Goal: Task Accomplishment & Management: Manage account settings

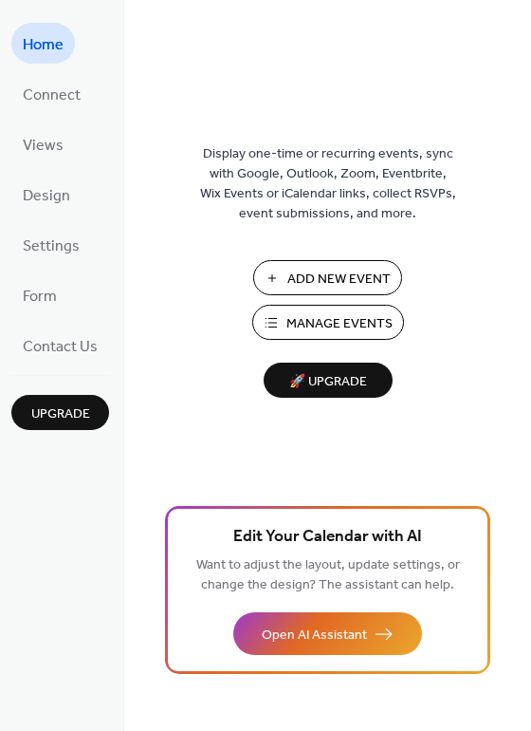
click at [345, 323] on span "Manage Events" at bounding box center [340, 324] width 106 height 20
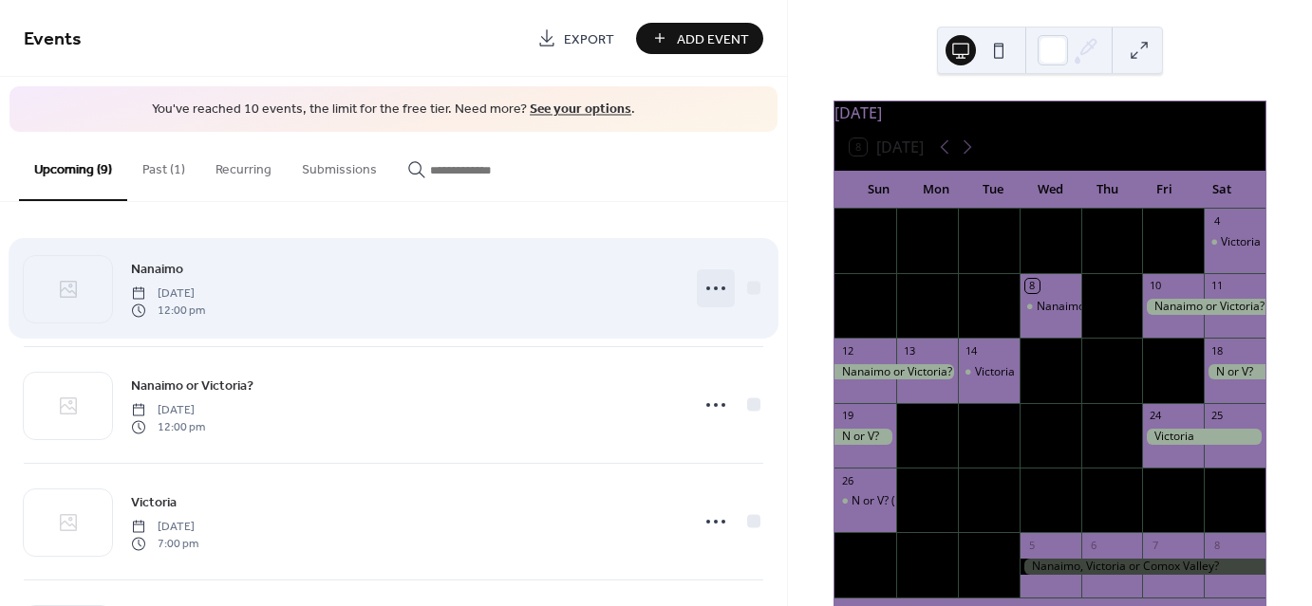
click at [718, 291] on icon at bounding box center [715, 288] width 30 height 30
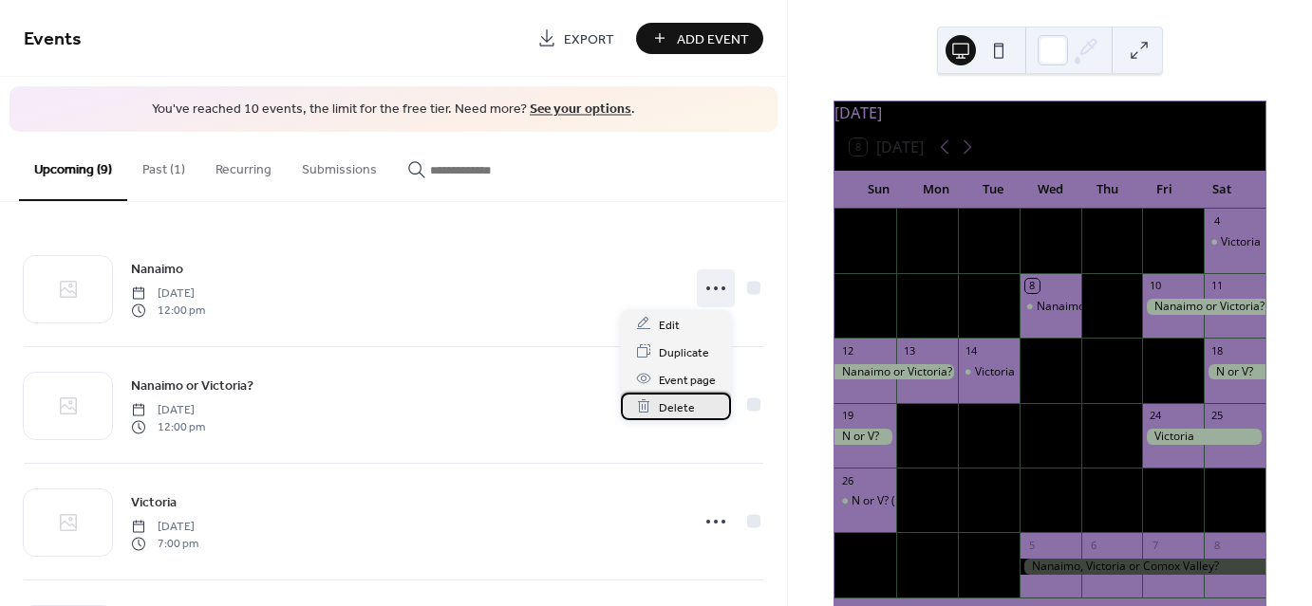
click at [672, 409] on span "Delete" at bounding box center [677, 408] width 36 height 20
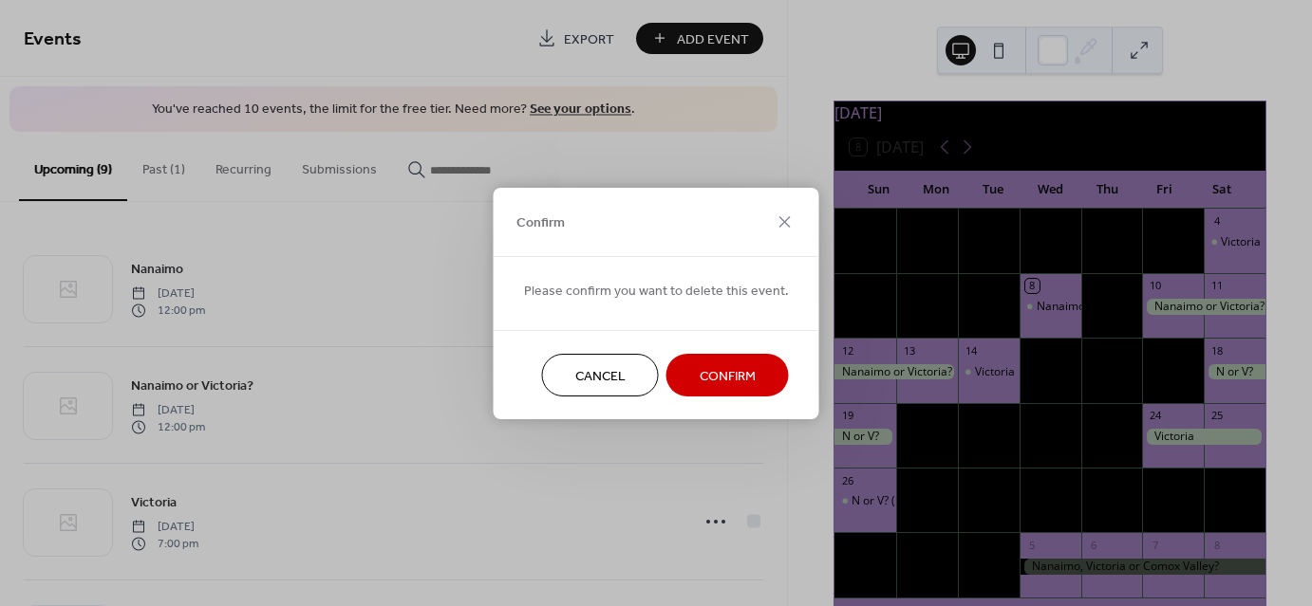
click at [716, 366] on span "Confirm" at bounding box center [727, 376] width 56 height 20
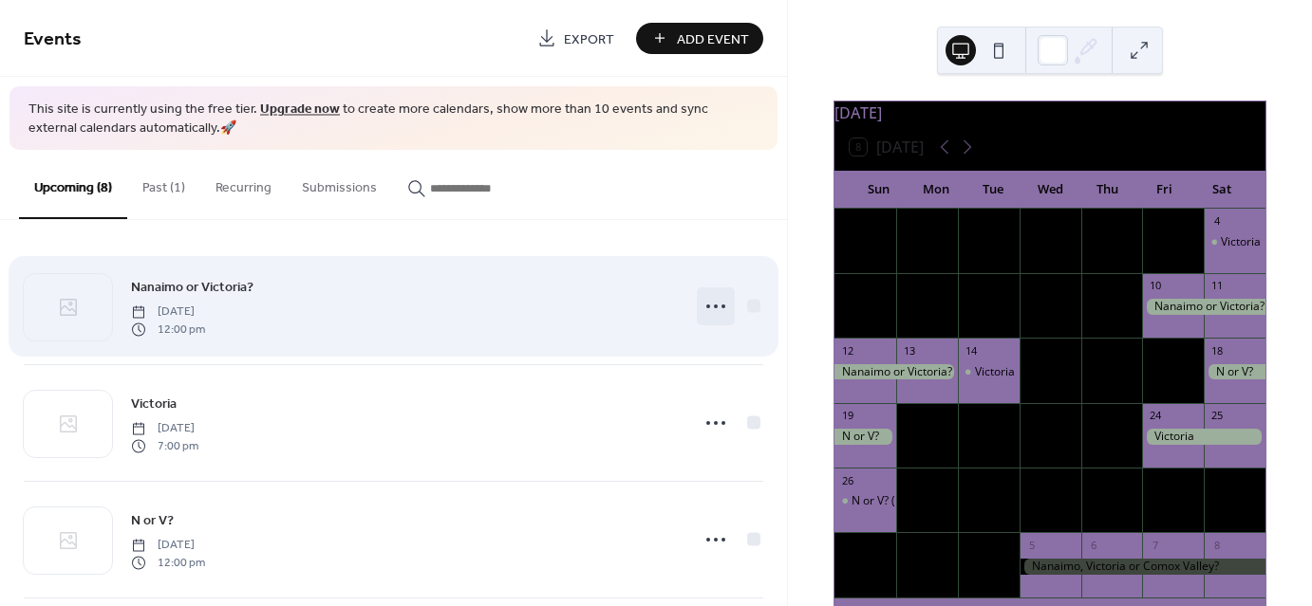
click at [709, 300] on icon at bounding box center [715, 306] width 30 height 30
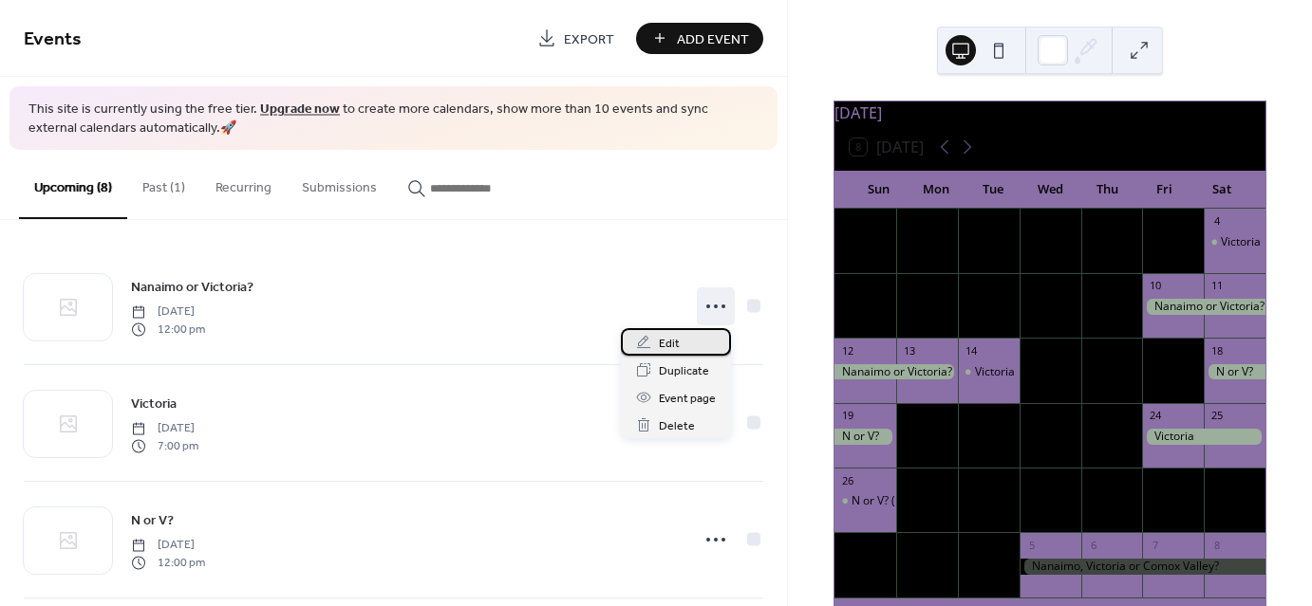
click at [670, 345] on span "Edit" at bounding box center [669, 344] width 21 height 20
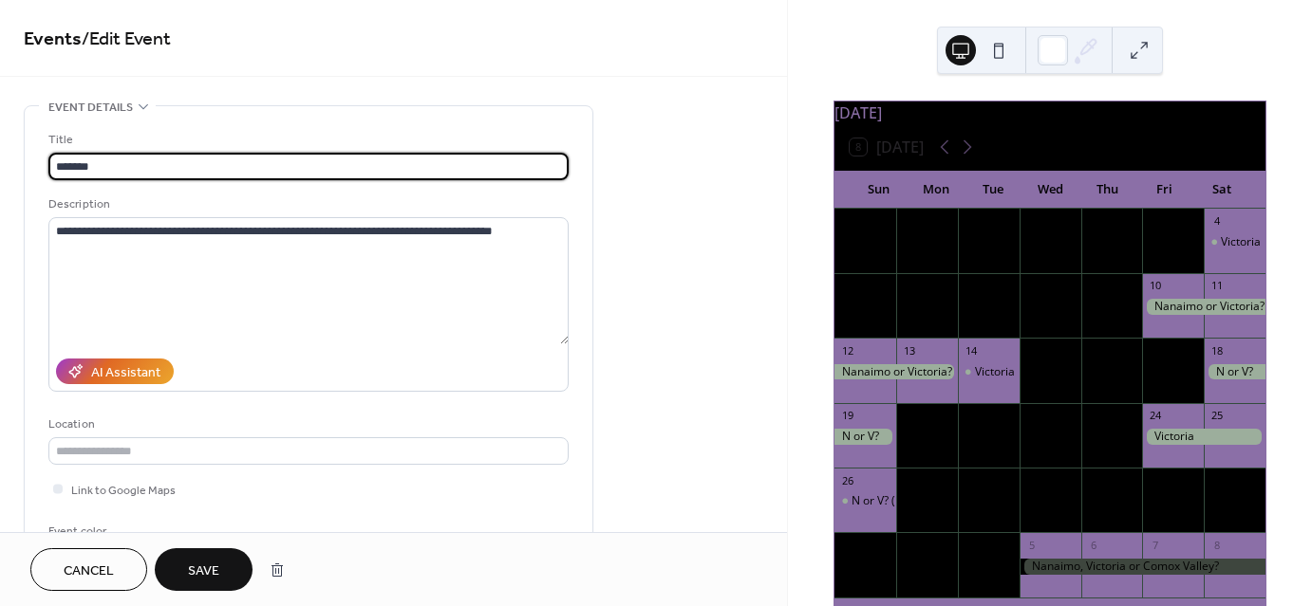
type input "*******"
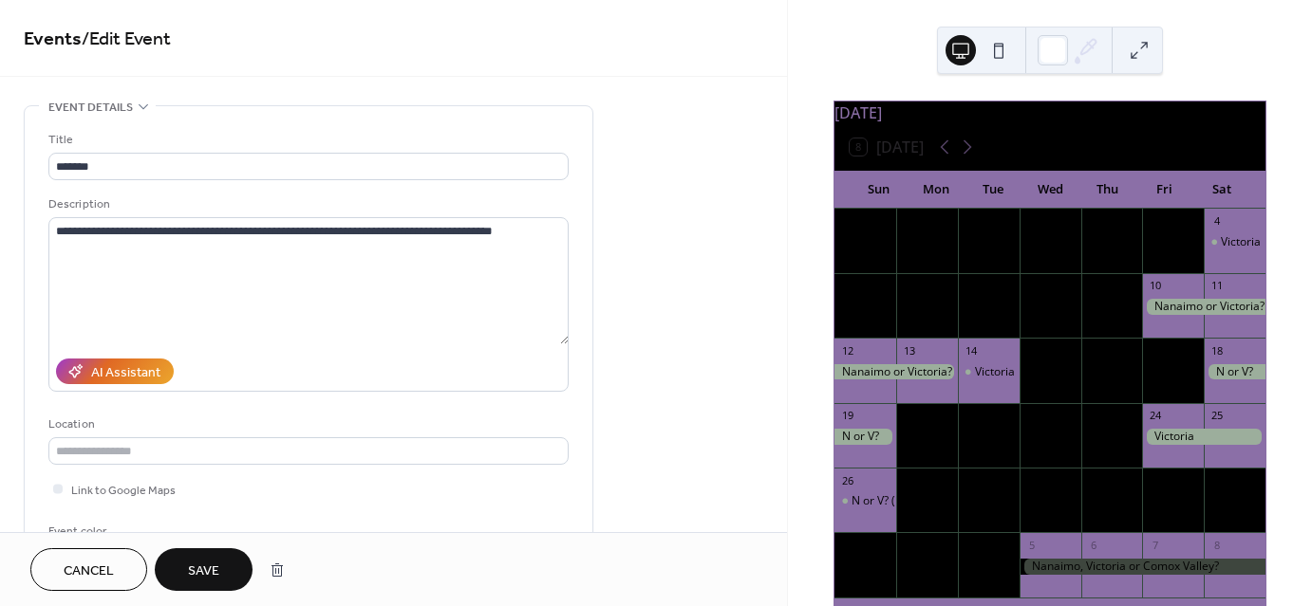
click at [222, 479] on div "Link to Google Maps" at bounding box center [308, 489] width 520 height 20
click at [229, 555] on button "Save" at bounding box center [204, 570] width 98 height 43
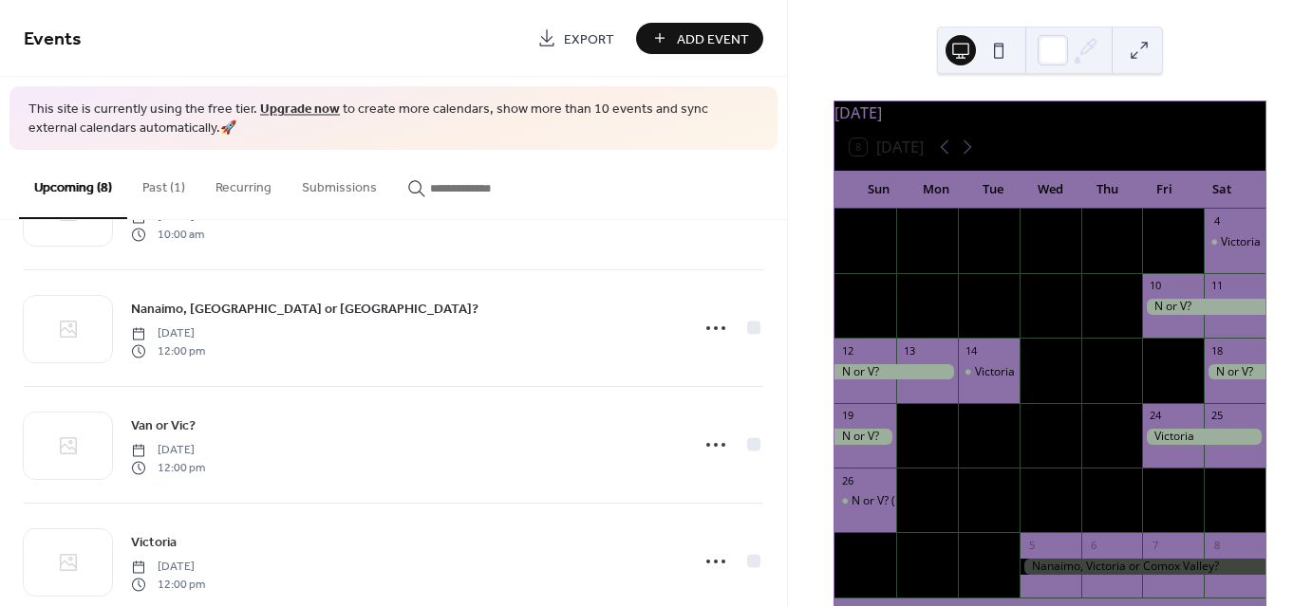
scroll to position [601, 0]
